Goal: Submit feedback/report problem: Provide input to the site owners about the experience or issues

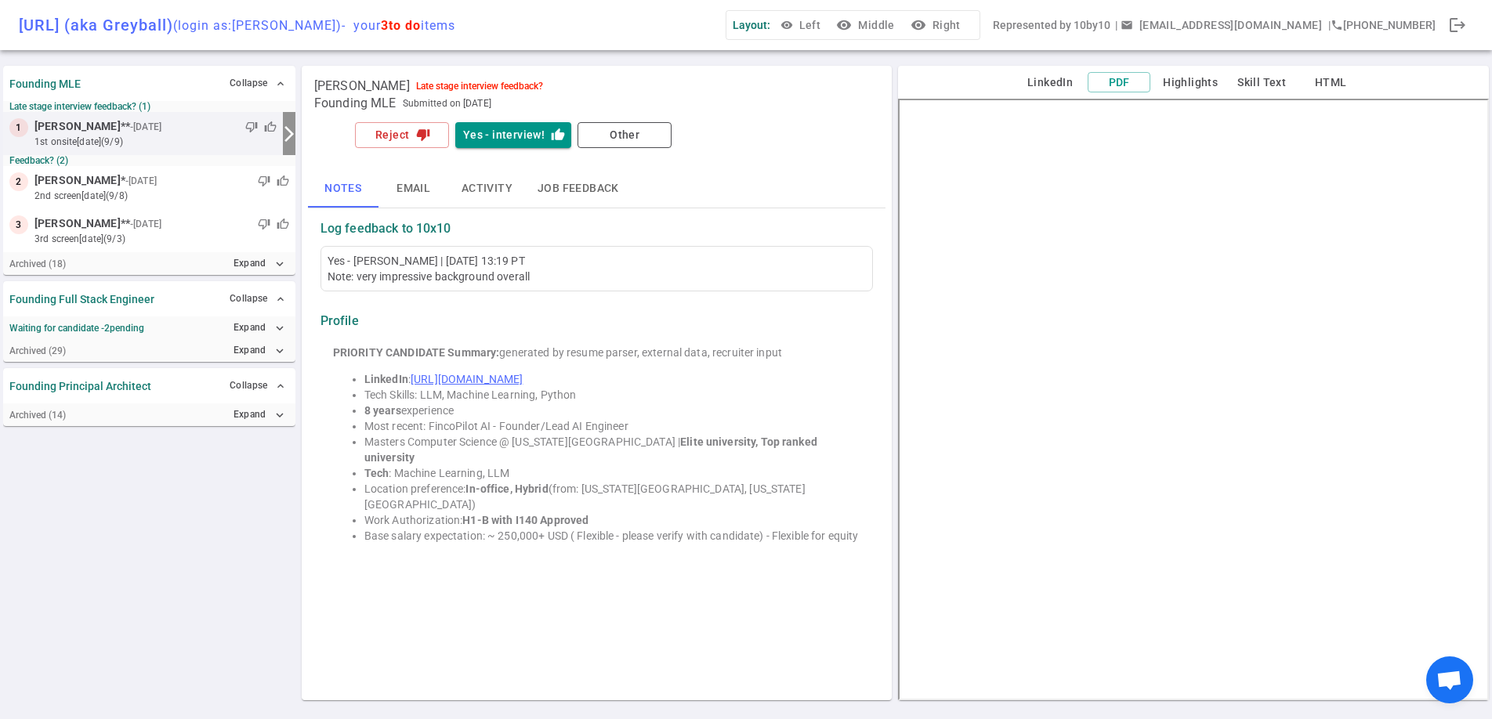
click at [1451, 676] on span "Open chat" at bounding box center [1449, 682] width 26 height 22
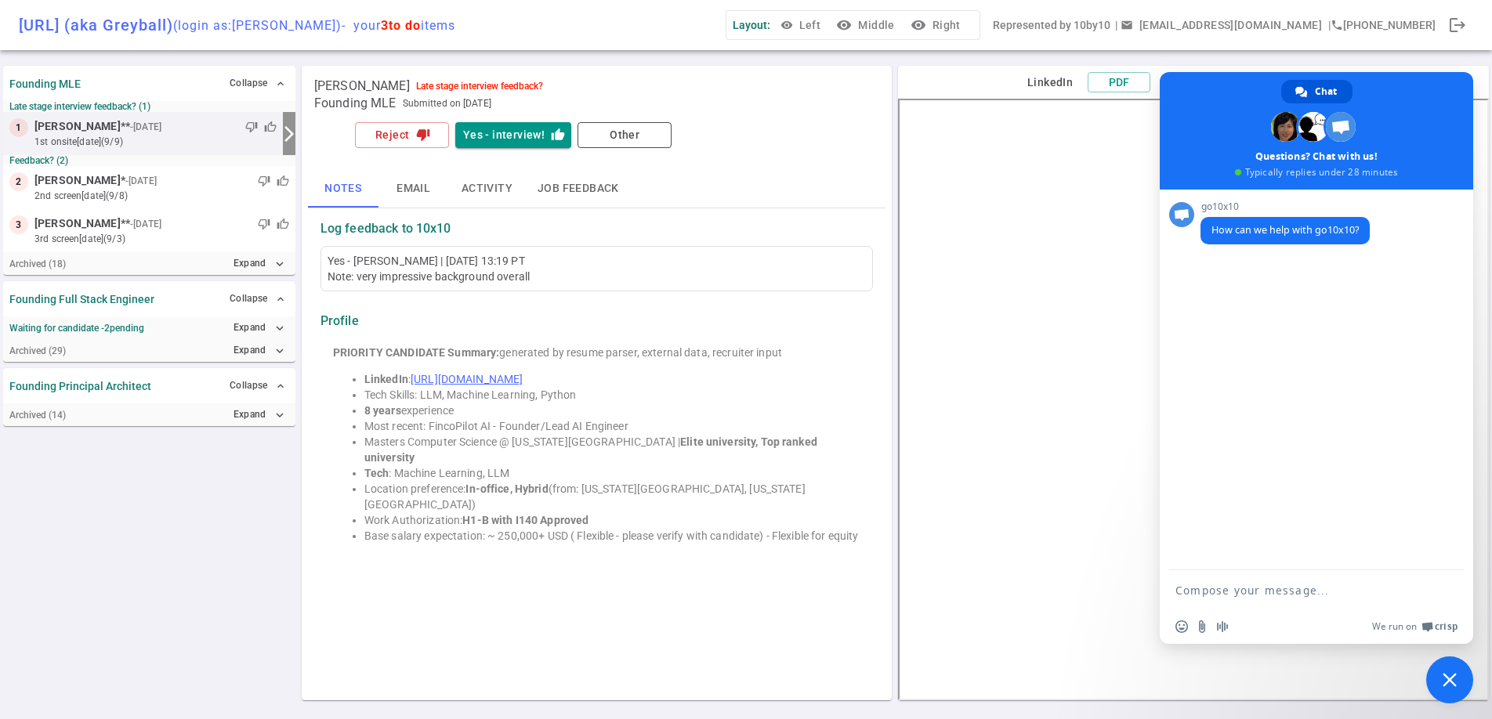
click at [1439, 679] on span "Close chat" at bounding box center [1449, 680] width 47 height 47
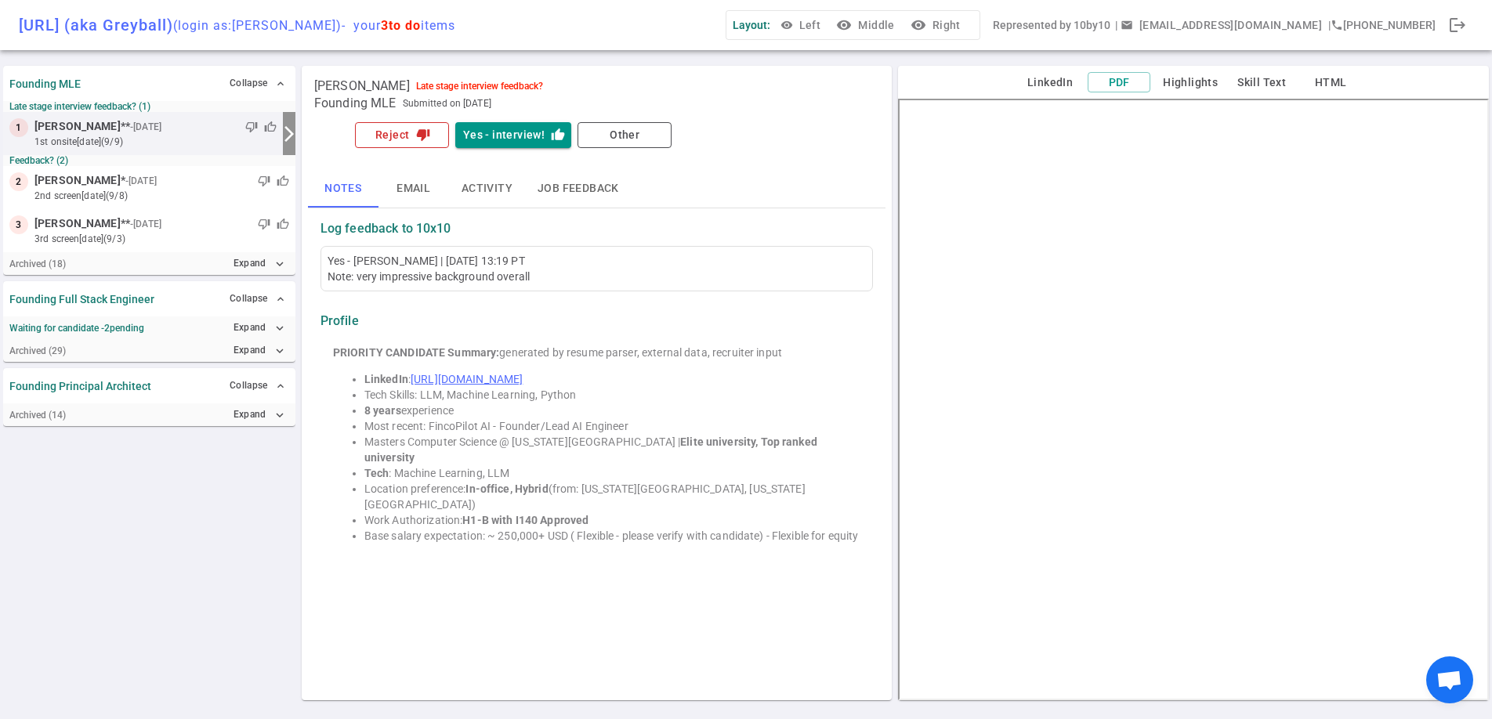
click at [429, 131] on button "Reject thumb_down" at bounding box center [402, 135] width 94 height 26
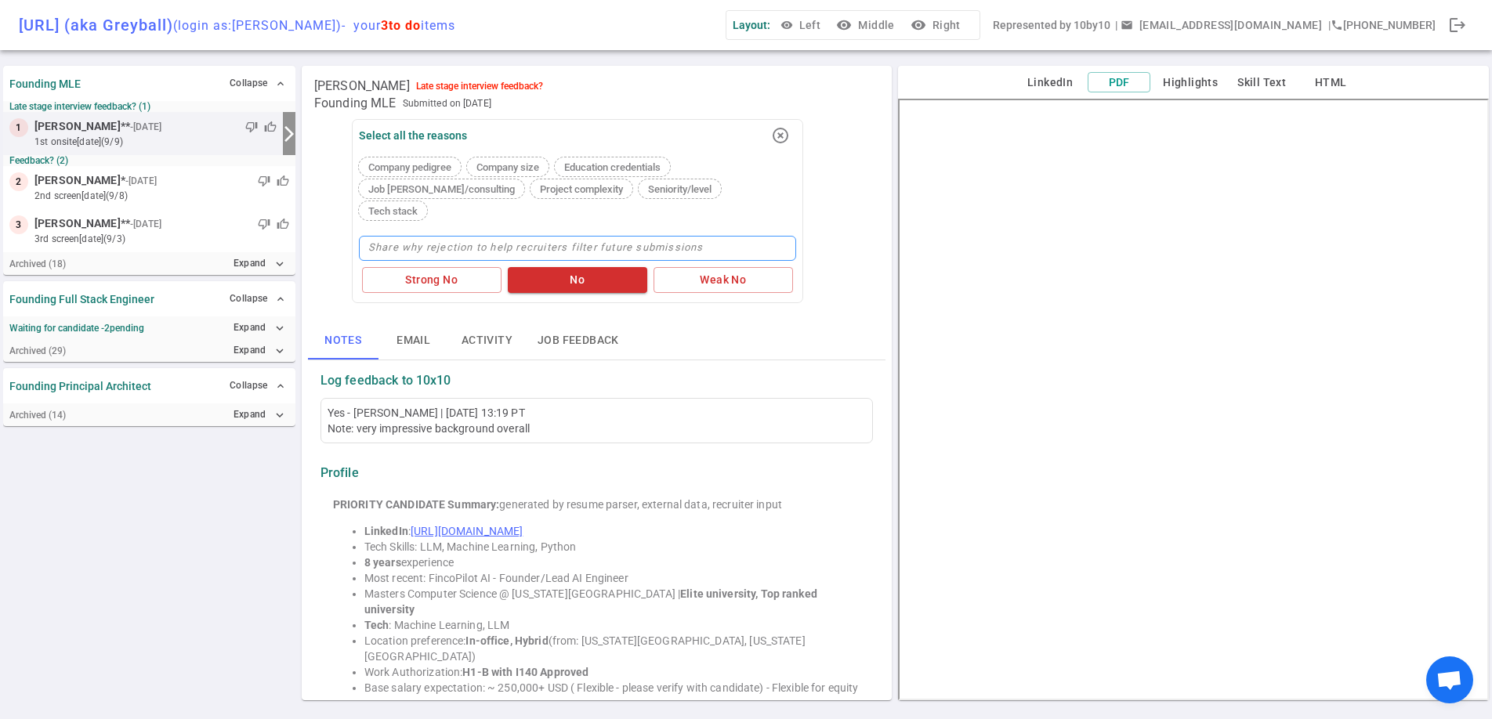
type textarea "c"
type textarea "ca"
type textarea "cand"
type textarea "[PERSON_NAME]"
type textarea "candid"
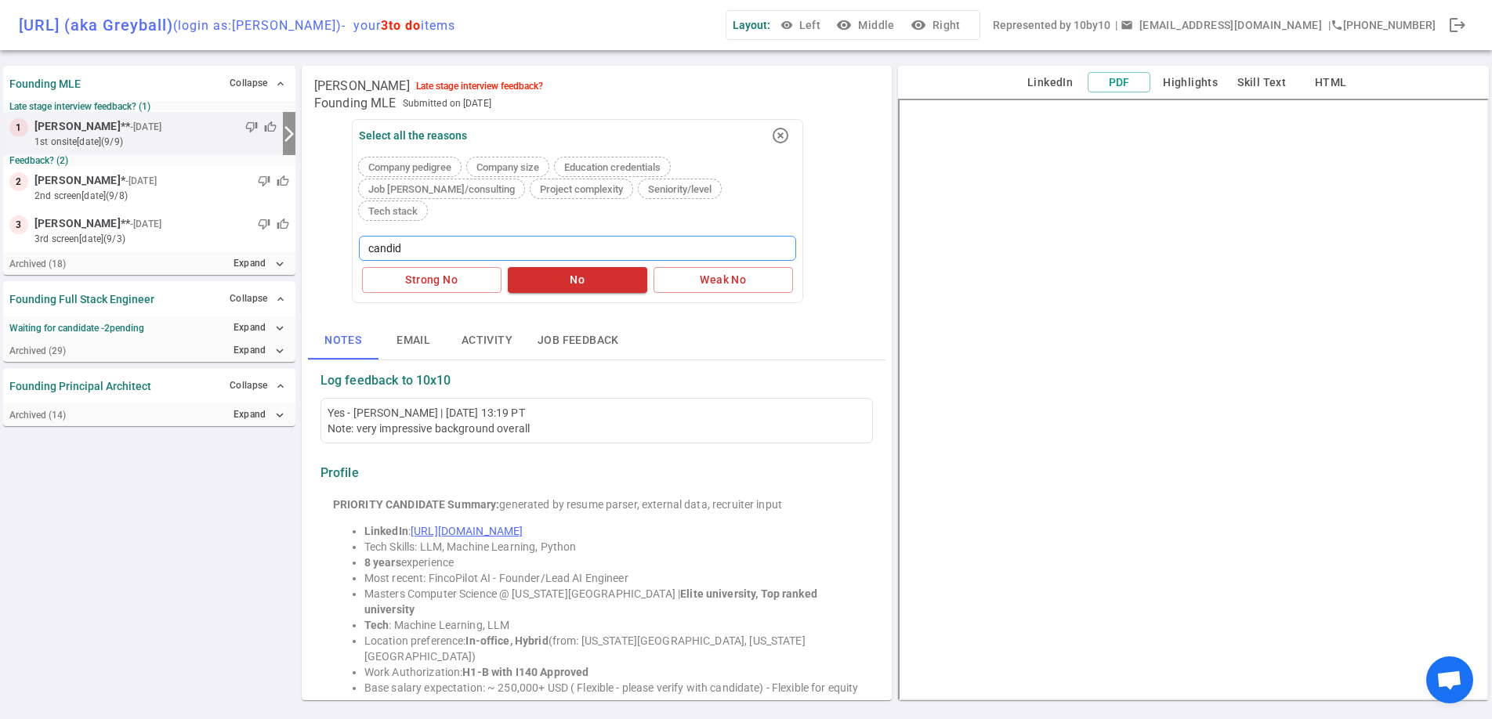
type textarea "candida"
type textarea "candidate"
type textarea "candidate w"
type textarea "candidate wa"
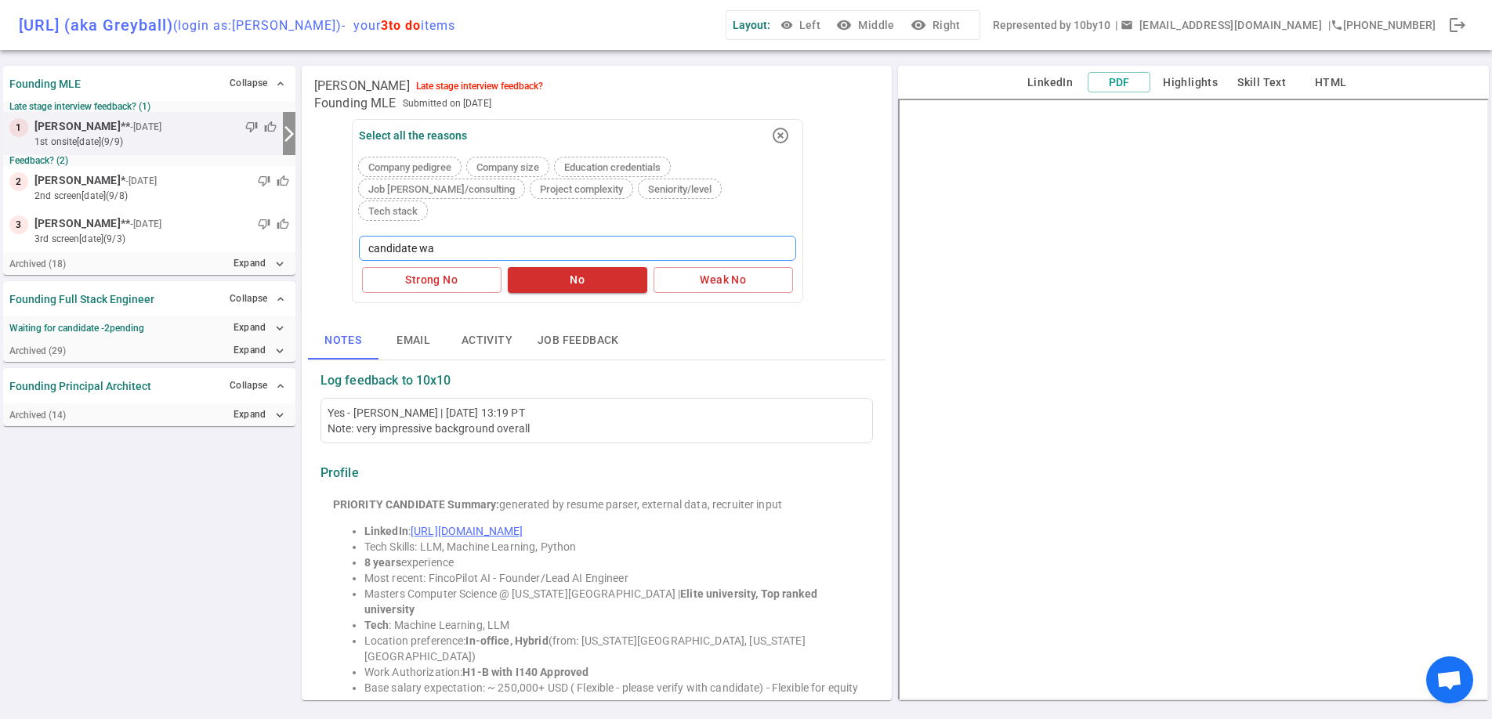
type textarea "candidate was"
type textarea "candidate was n"
type textarea "candidate was no"
type textarea "candidate was not"
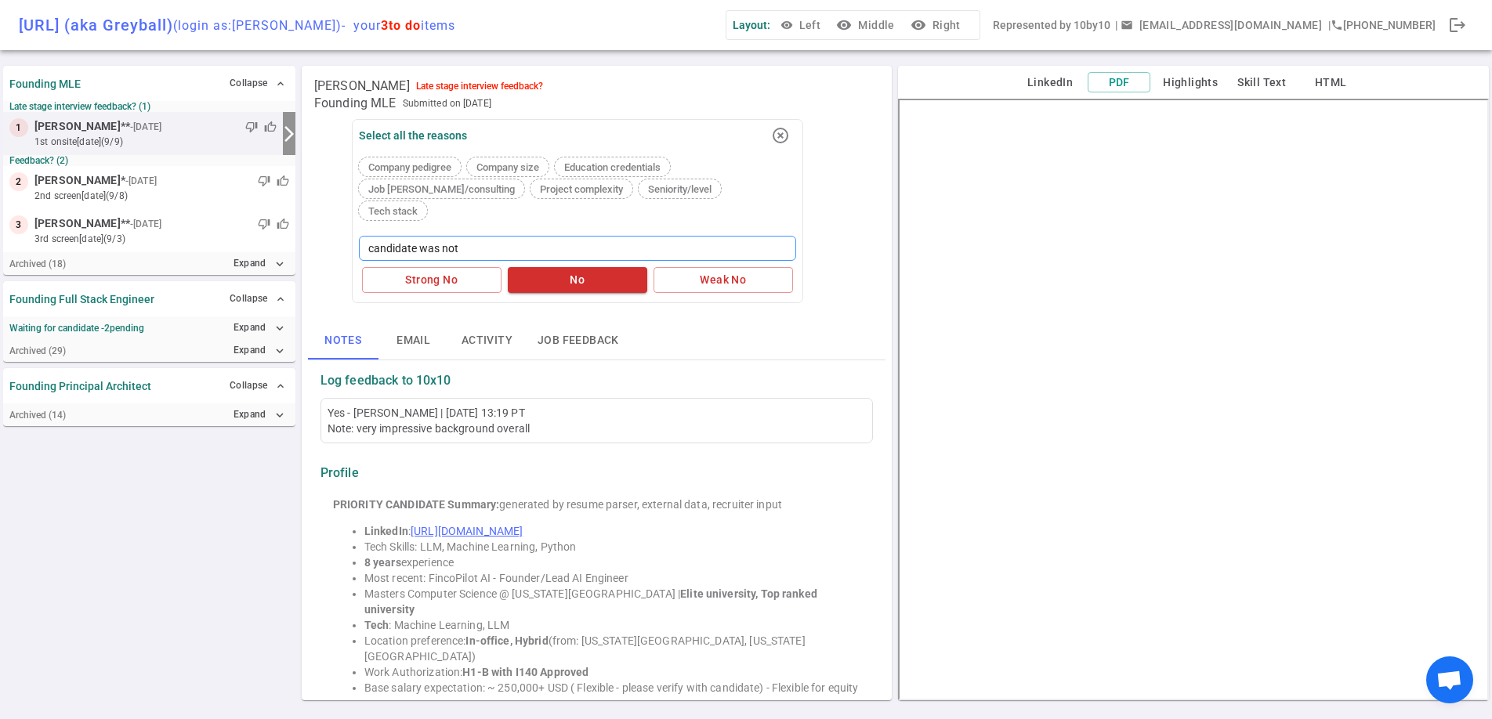
type textarea "candidate was not i"
type textarea "candidate was not in"
type textarea "candidate was not int"
type textarea "candidate was not inte"
type textarea "candidate was not inter"
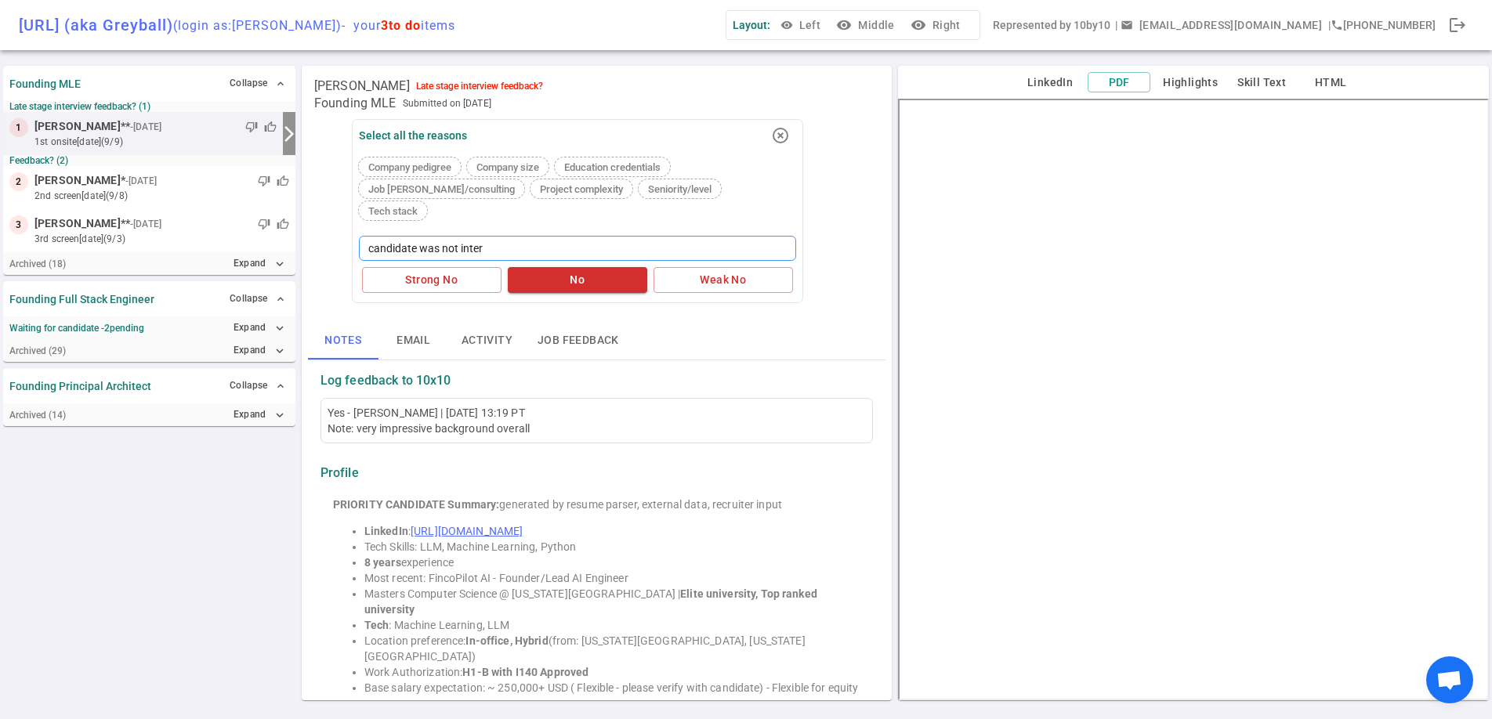
type textarea "candidate was not intere"
type textarea "candidate was not interes"
type textarea "candidate was not interest"
type textarea "candidate was not intereste"
type textarea "candidate was not interested"
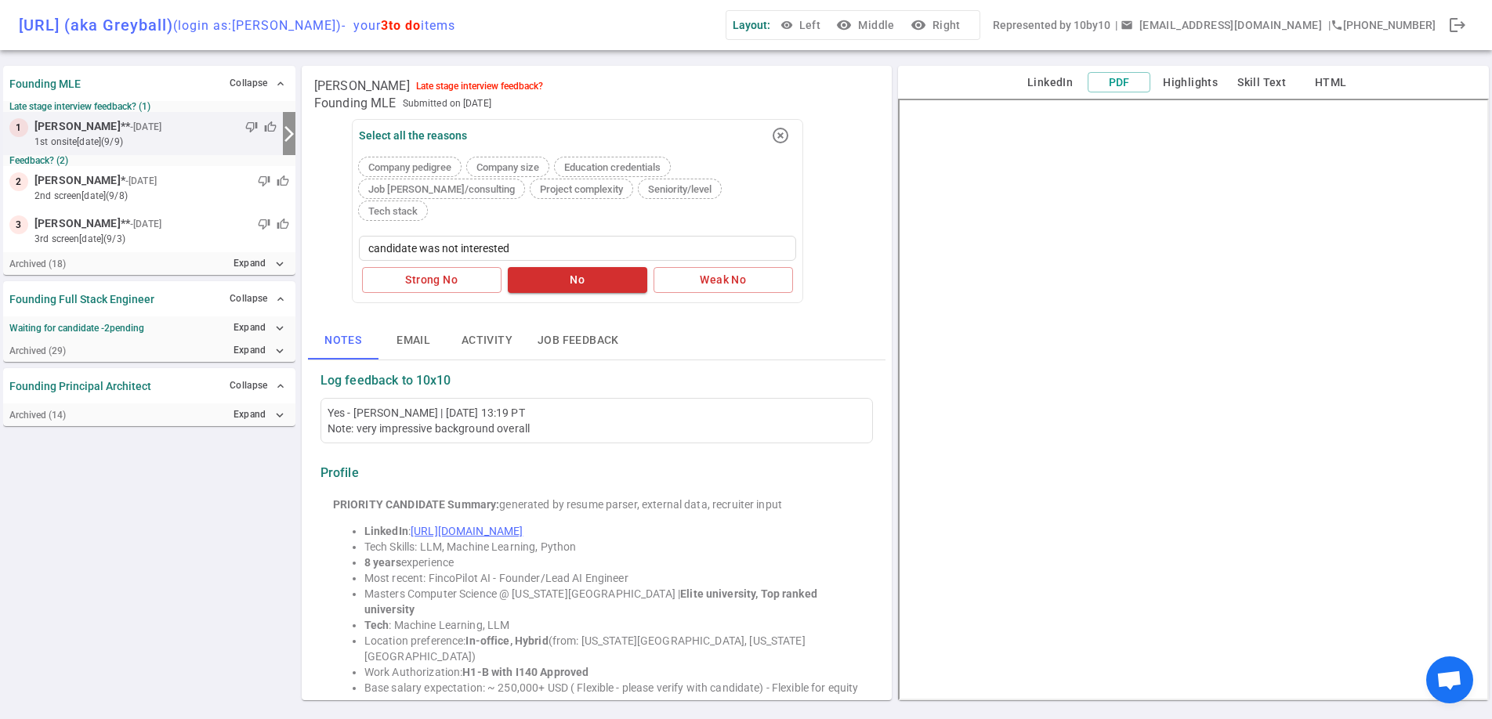
click at [599, 276] on div "Select all the reasons highlight_off Company pedigree Company size Education cr…" at bounding box center [577, 211] width 451 height 184
click at [581, 267] on button "No" at bounding box center [577, 280] width 139 height 26
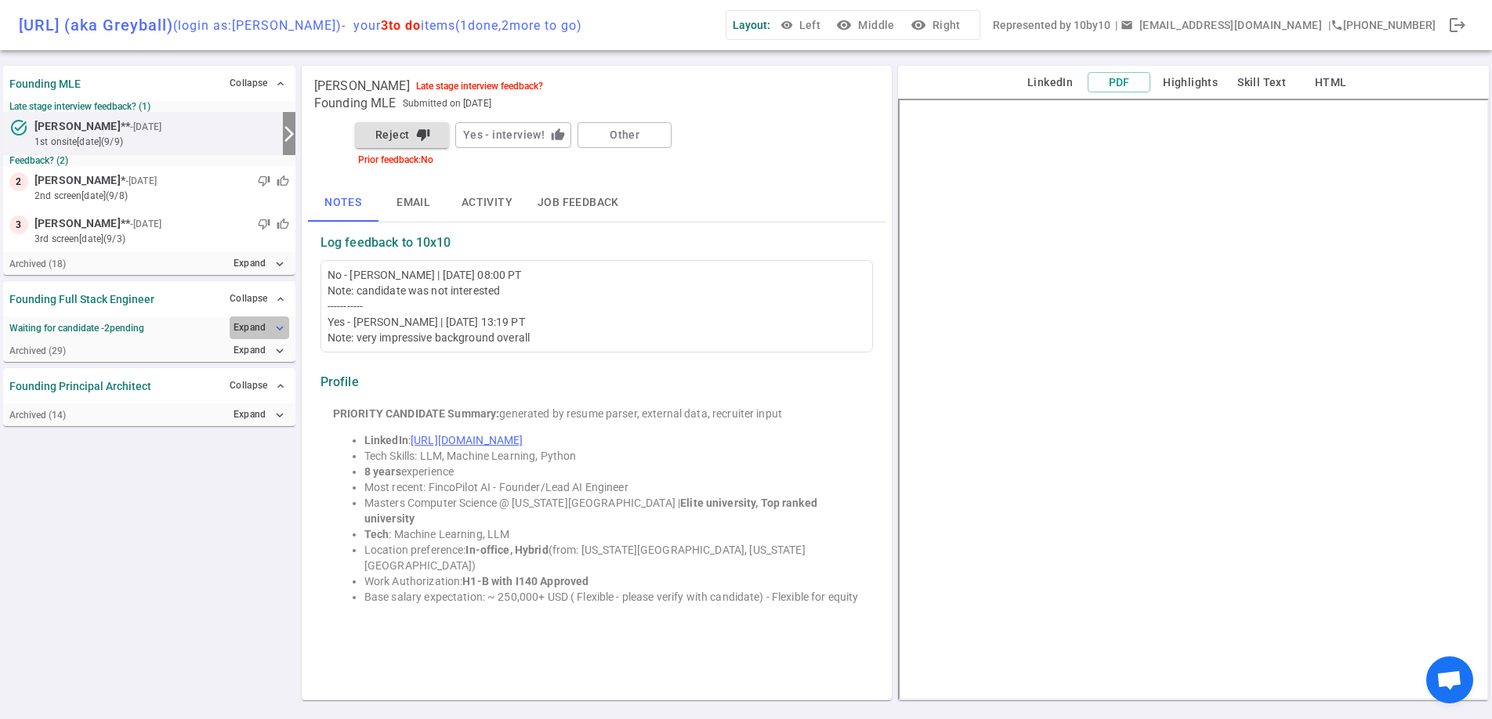
click at [263, 327] on button "Expand expand_more" at bounding box center [260, 328] width 60 height 23
